Goal: Information Seeking & Learning: Learn about a topic

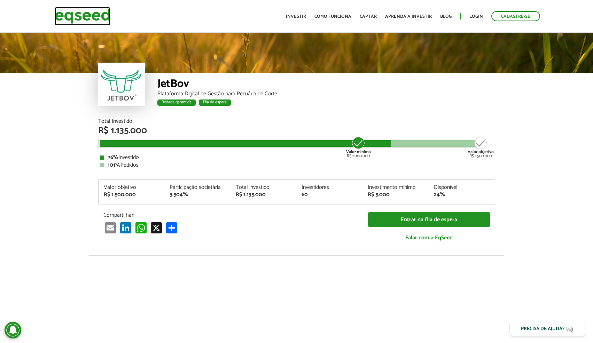
click at [80, 14] on img at bounding box center [83, 16] width 56 height 18
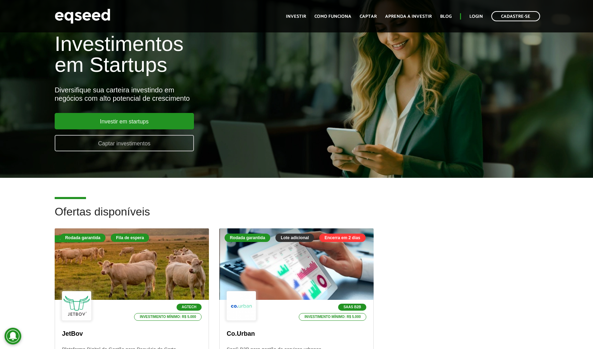
scroll to position [104, 0]
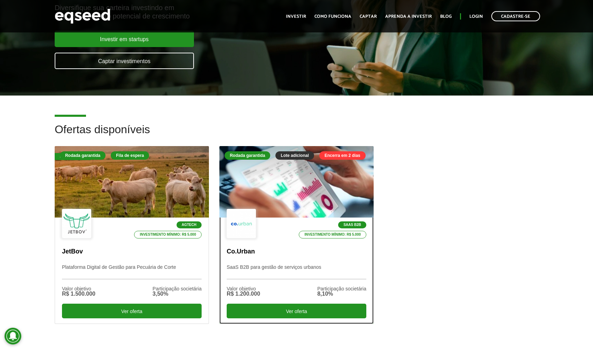
click at [276, 187] on div at bounding box center [296, 182] width 185 height 86
